Goal: Find specific page/section: Find specific page/section

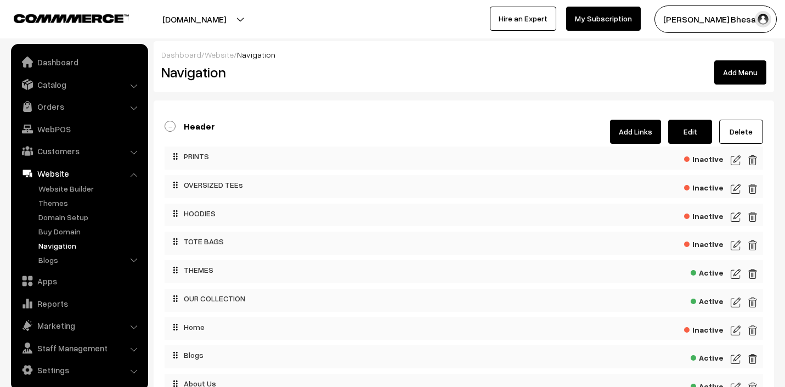
scroll to position [18, 0]
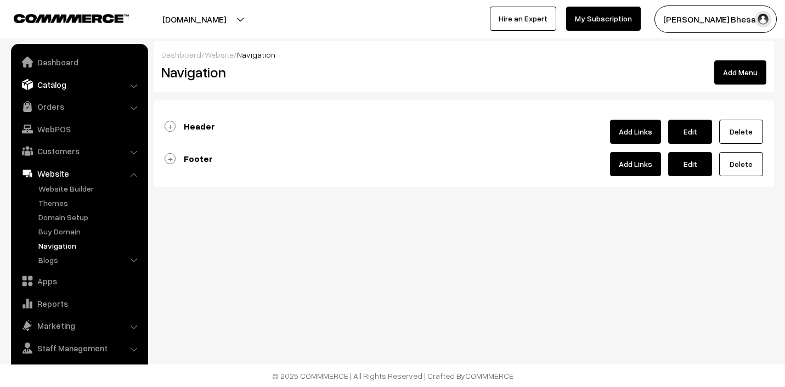
click at [65, 86] on link "Catalog" at bounding box center [79, 85] width 131 height 20
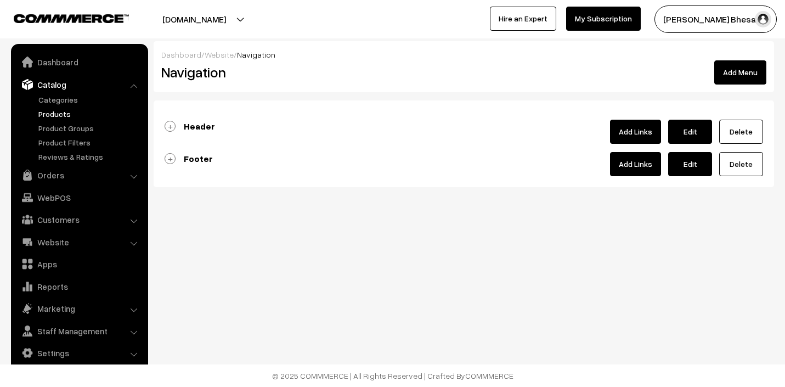
click at [58, 112] on link "Products" at bounding box center [90, 114] width 109 height 12
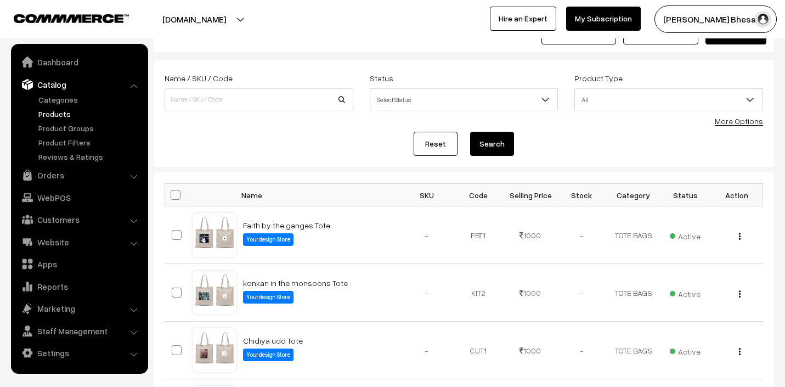
scroll to position [39, 0]
click at [380, 239] on td "Faith by the ganges Tote Yourdesign Store" at bounding box center [318, 236] width 165 height 58
click at [741, 234] on div "View" at bounding box center [736, 236] width 38 height 12
click at [739, 236] on img "button" at bounding box center [740, 236] width 2 height 7
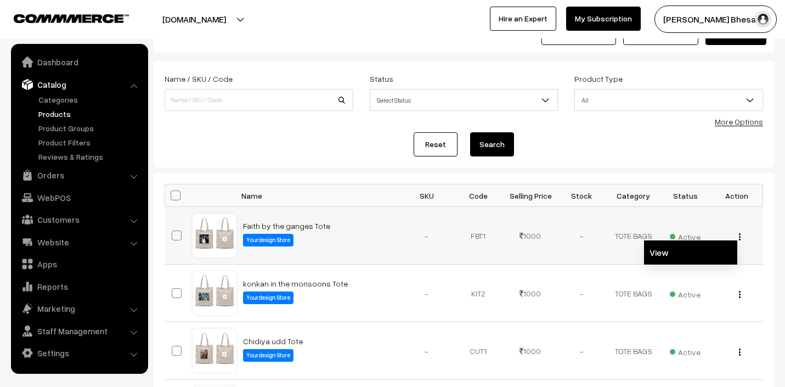
click at [688, 251] on link "View" at bounding box center [690, 252] width 93 height 24
